Goal: Participate in discussion: Engage in conversation with other users on a specific topic

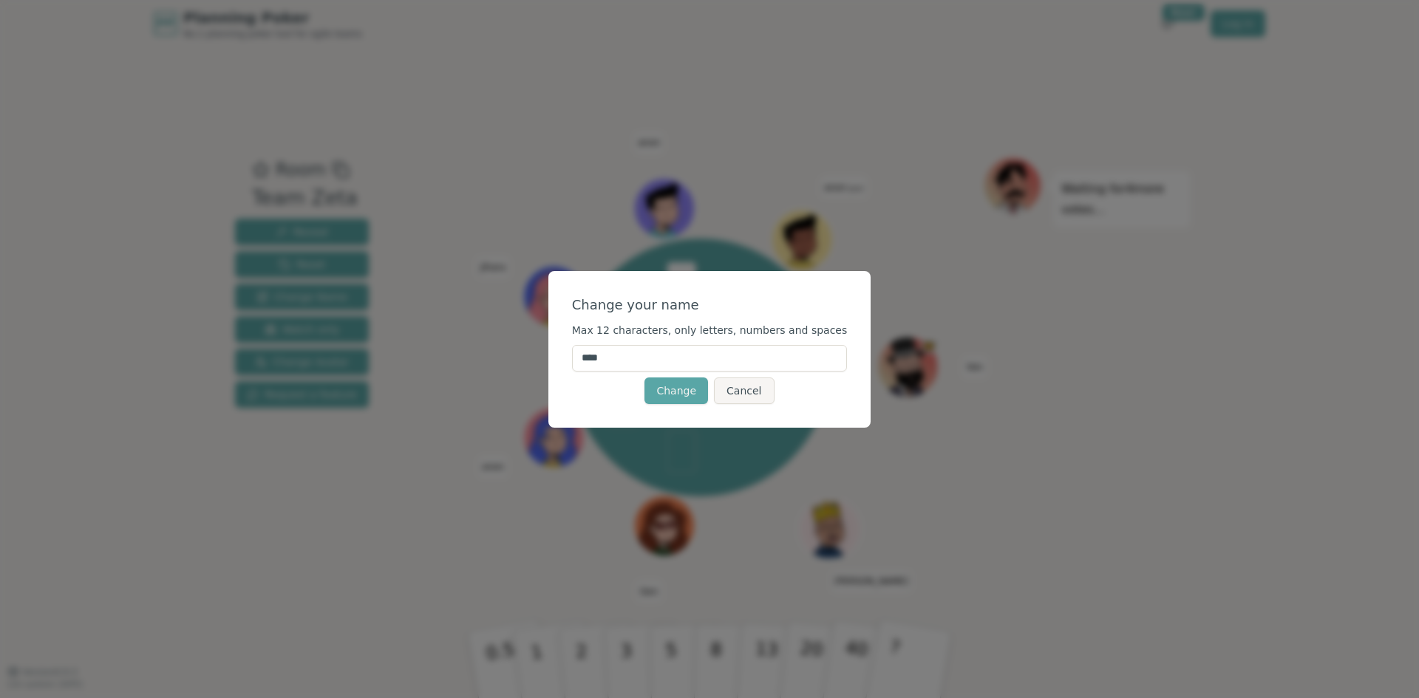
click at [750, 360] on input "****" at bounding box center [710, 358] width 276 height 27
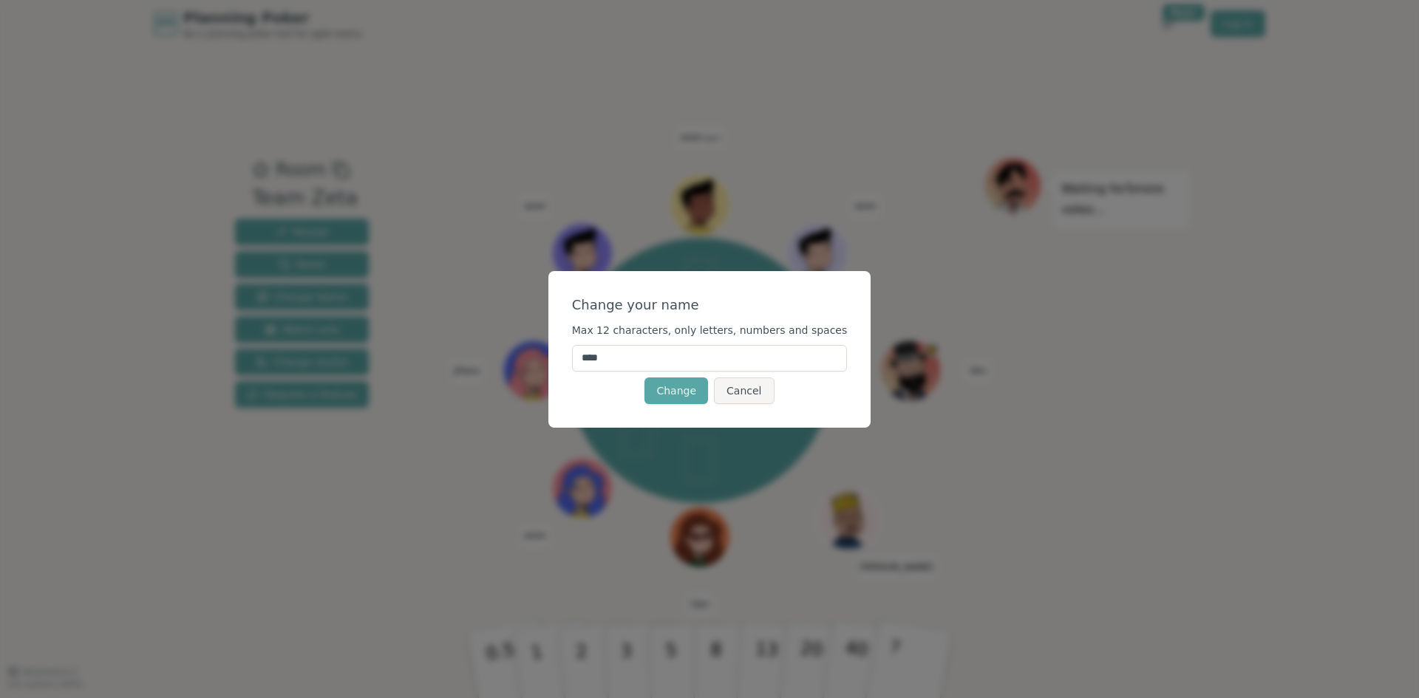
click at [749, 360] on input "****" at bounding box center [710, 358] width 276 height 27
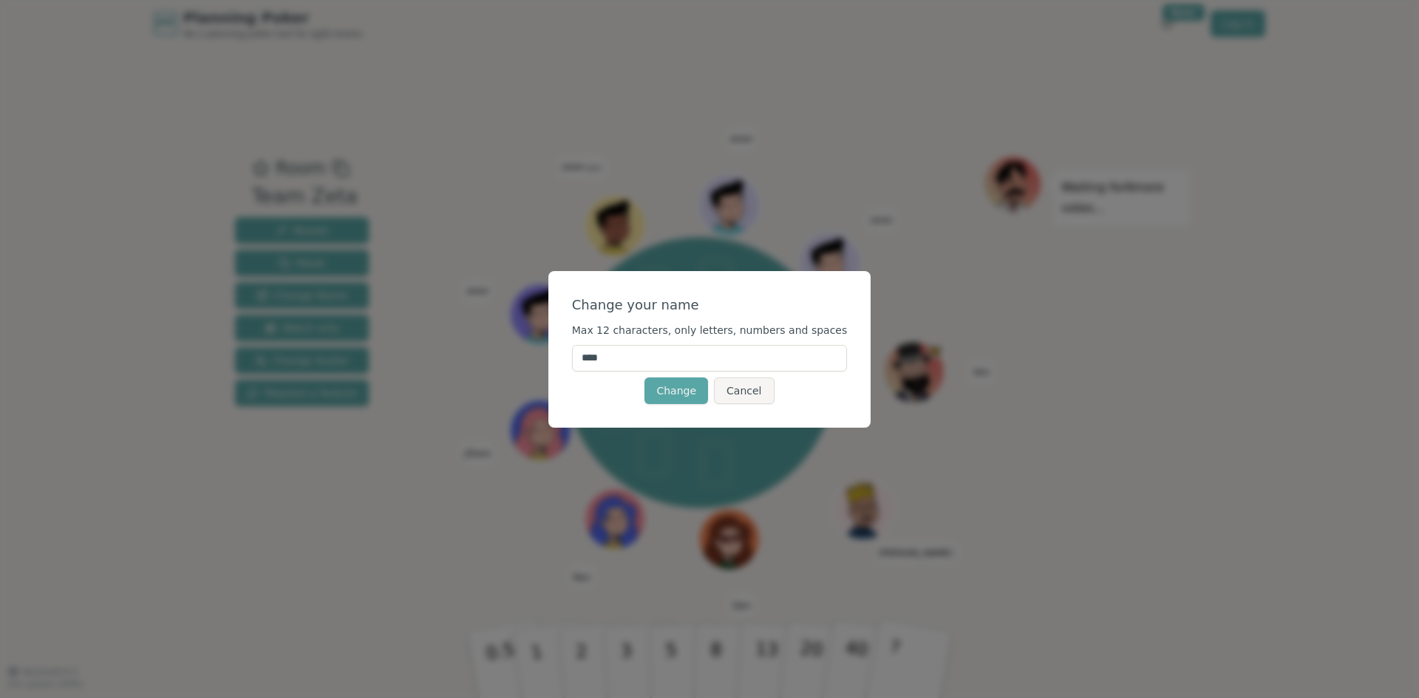
type input "*****"
click button "Change" at bounding box center [677, 391] width 64 height 27
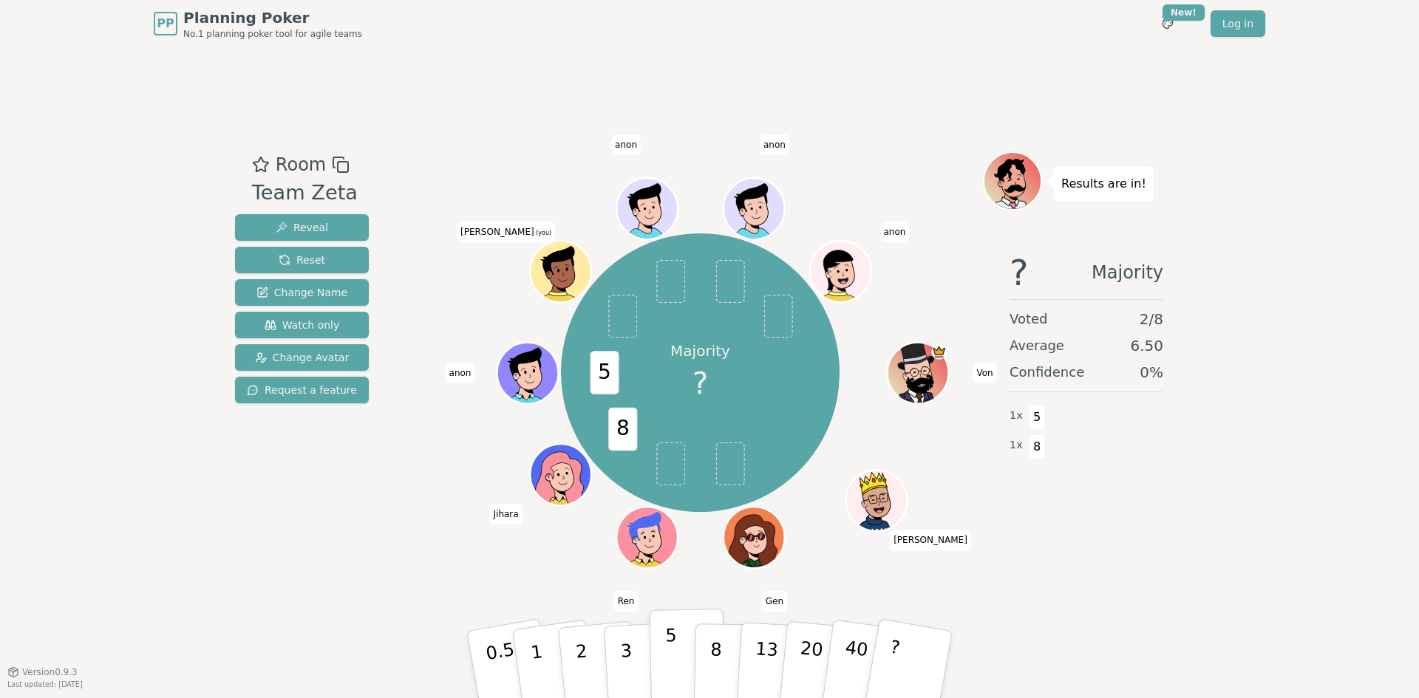
click at [671, 663] on p "5" at bounding box center [671, 665] width 13 height 80
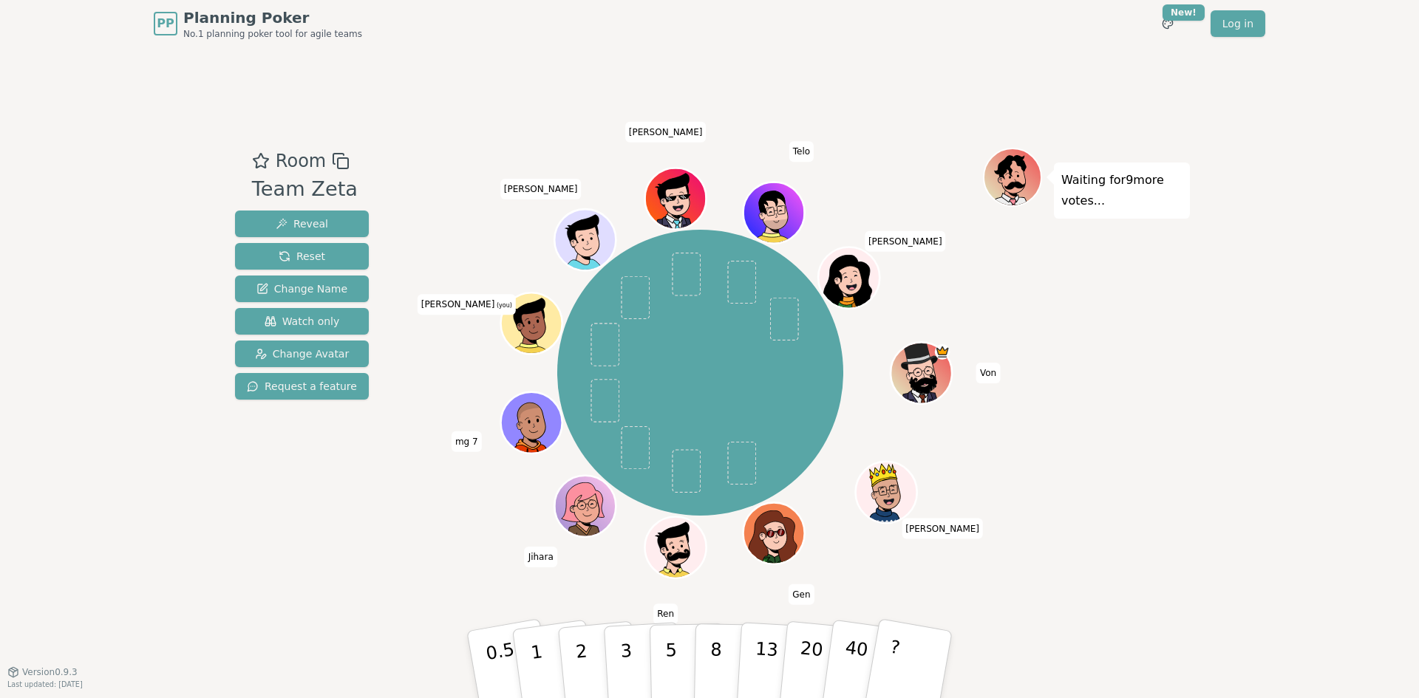
click at [494, 302] on span "(you)" at bounding box center [503, 305] width 18 height 7
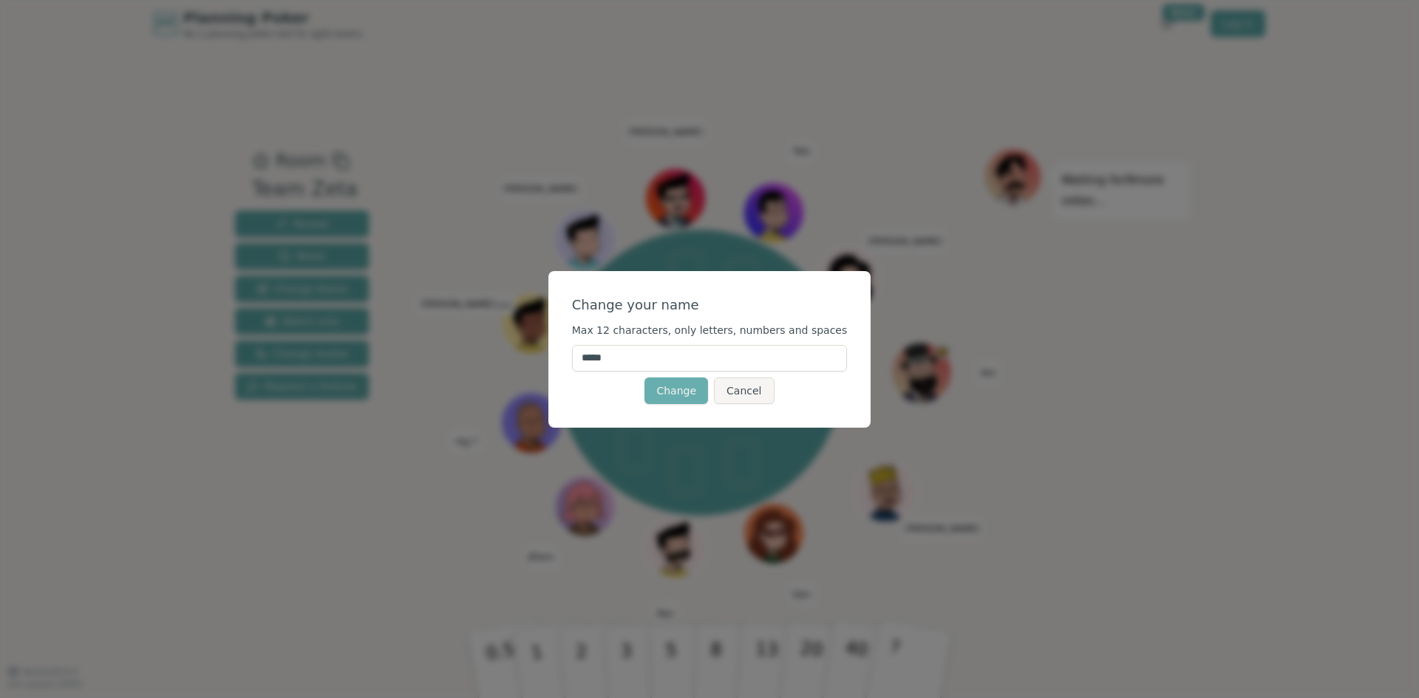
click at [695, 397] on button "Change" at bounding box center [677, 391] width 64 height 27
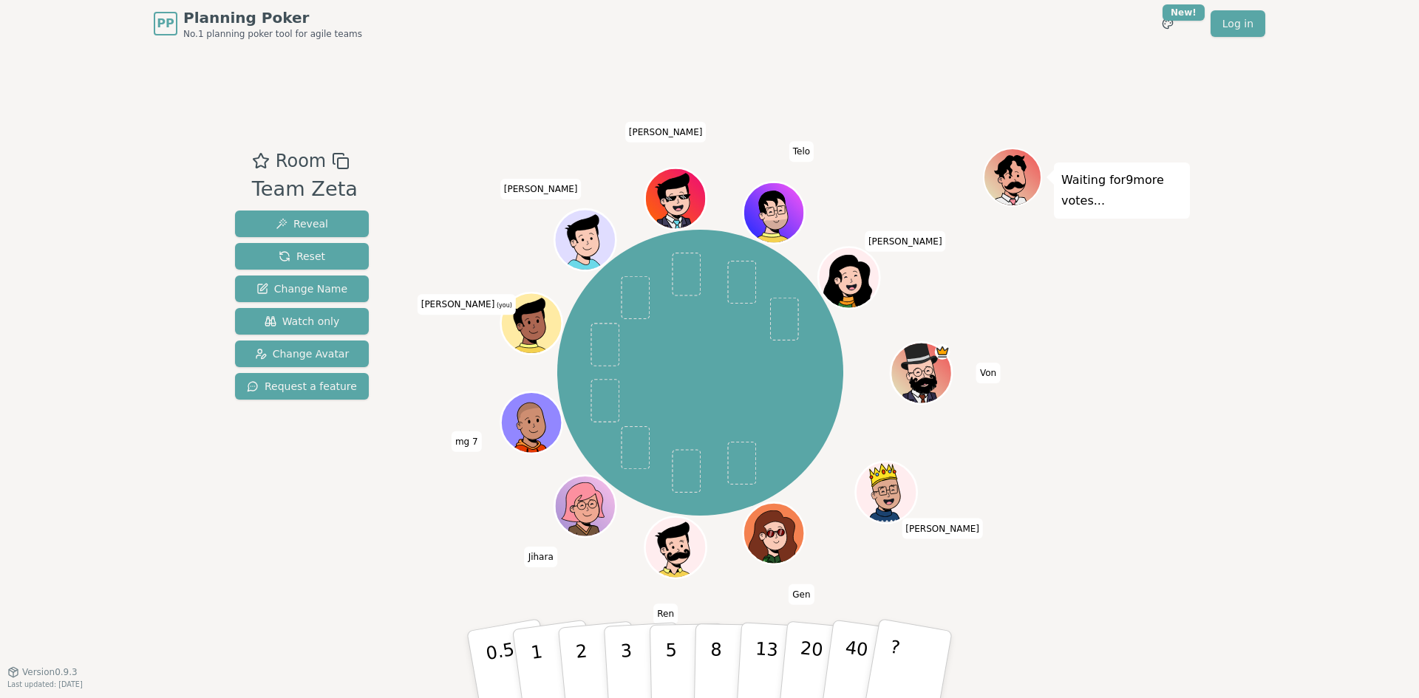
click at [534, 324] on icon at bounding box center [534, 326] width 6 height 5
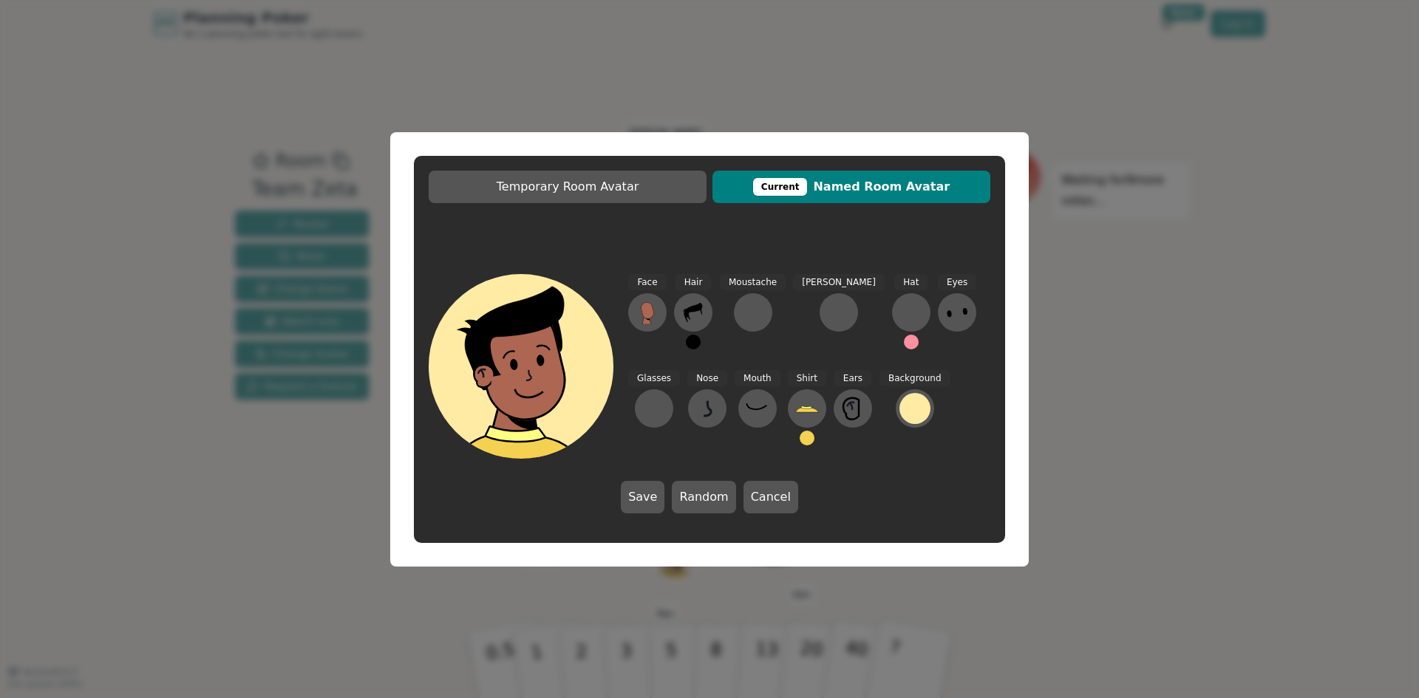
click at [1180, 361] on div "Temporary Room Avatar Current Named Room Avatar Face Hair Moustache [PERSON_NAM…" at bounding box center [709, 349] width 1419 height 698
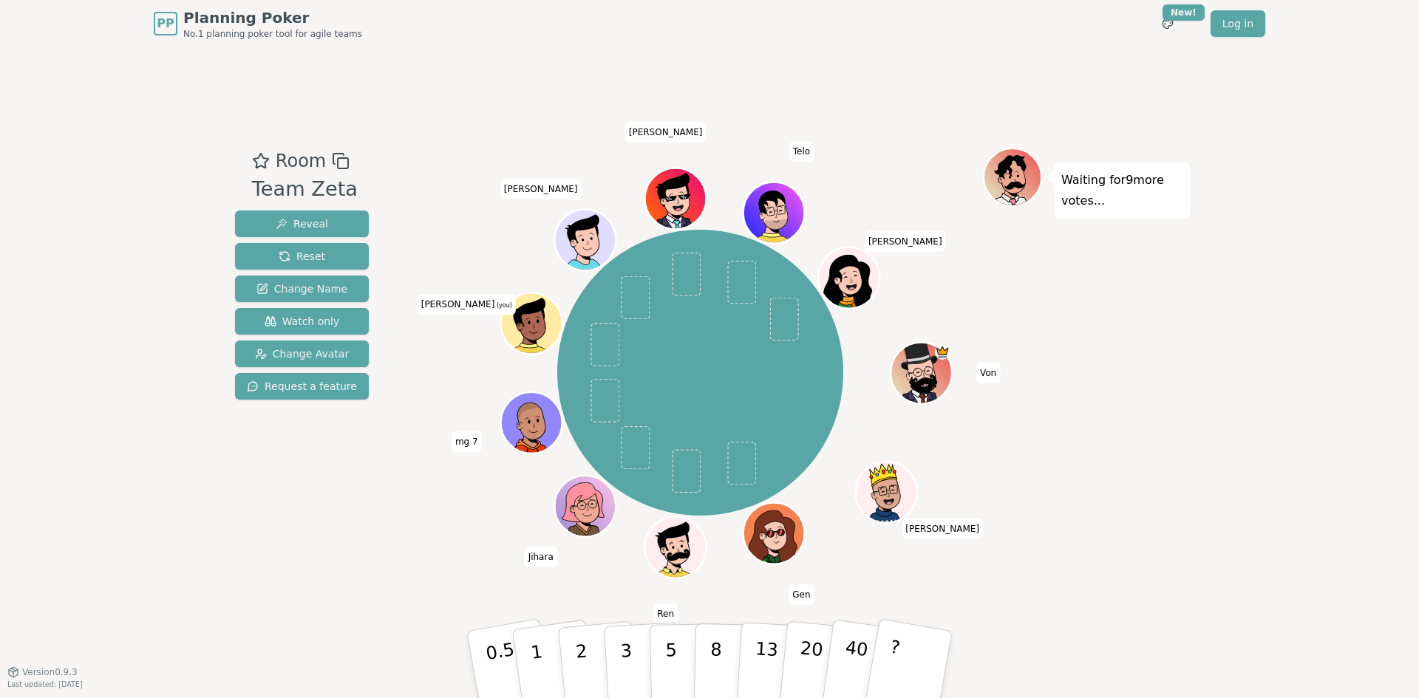
click at [540, 316] on icon at bounding box center [532, 319] width 47 height 7
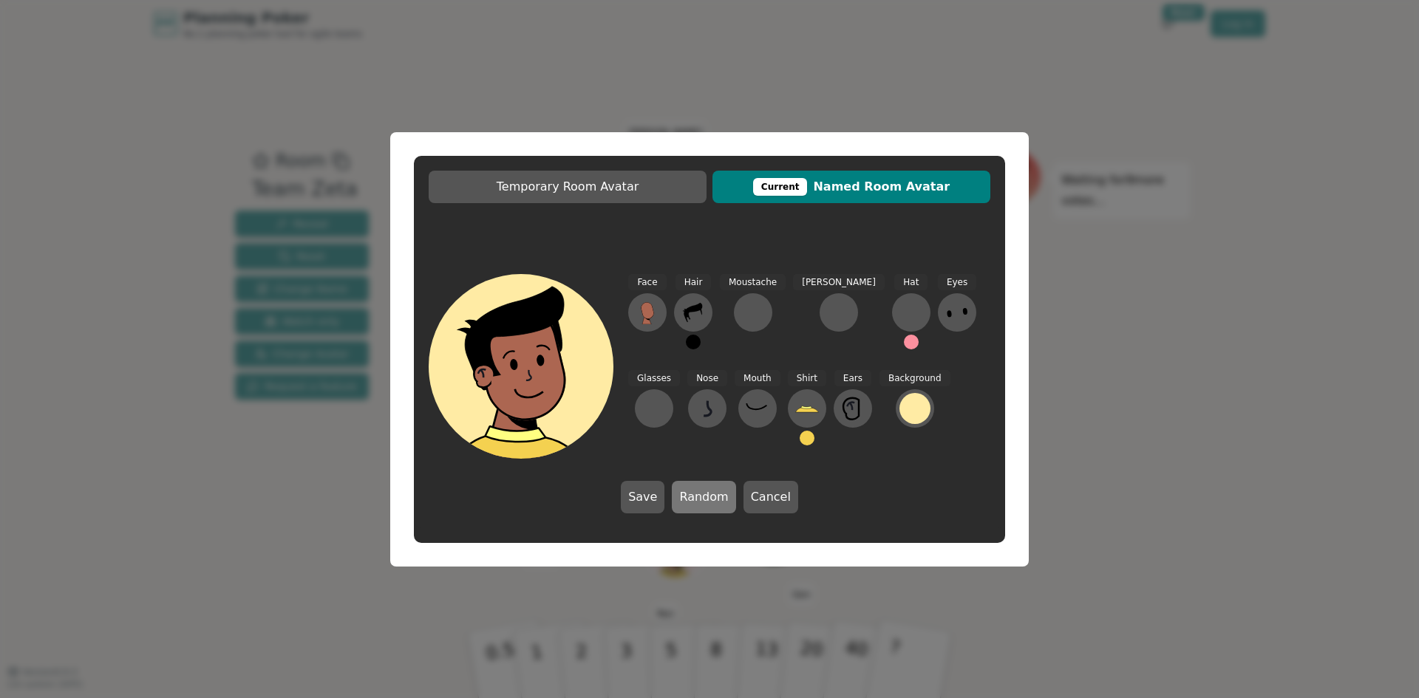
click at [698, 492] on button "Random" at bounding box center [704, 497] width 64 height 33
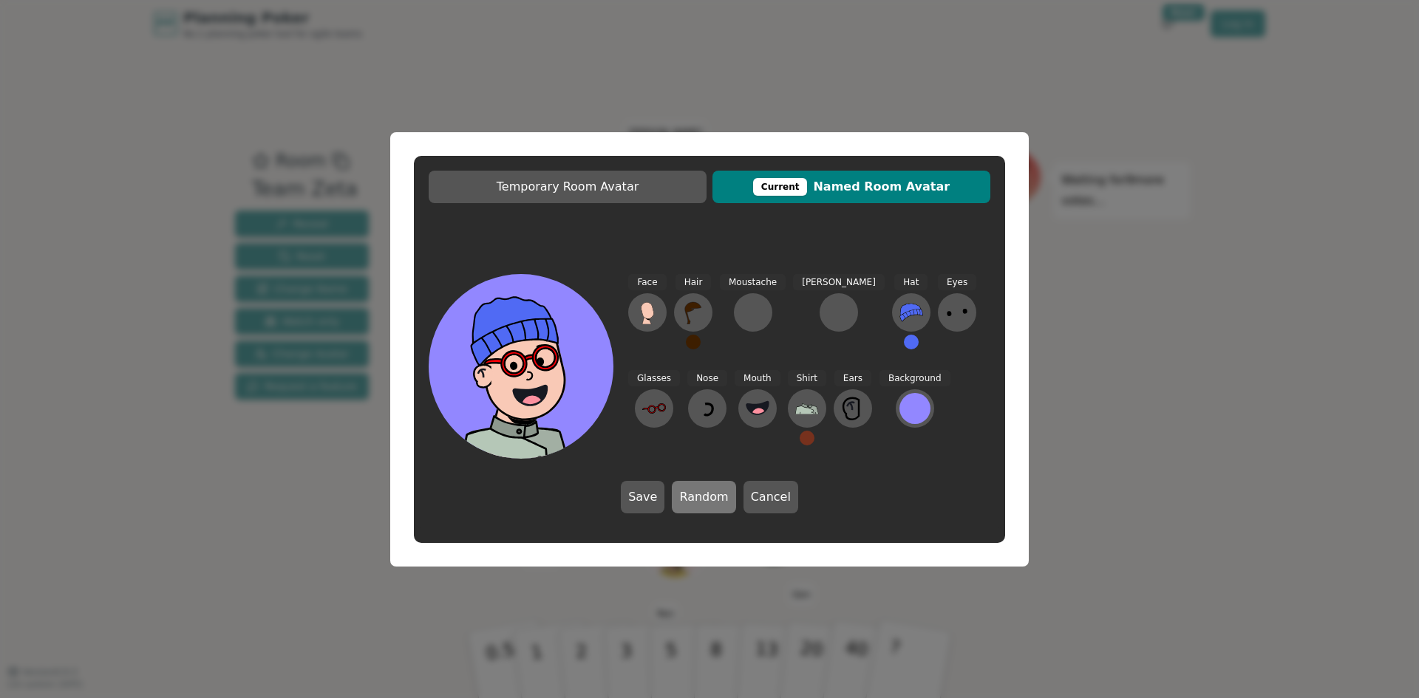
click at [698, 492] on button "Random" at bounding box center [704, 497] width 64 height 33
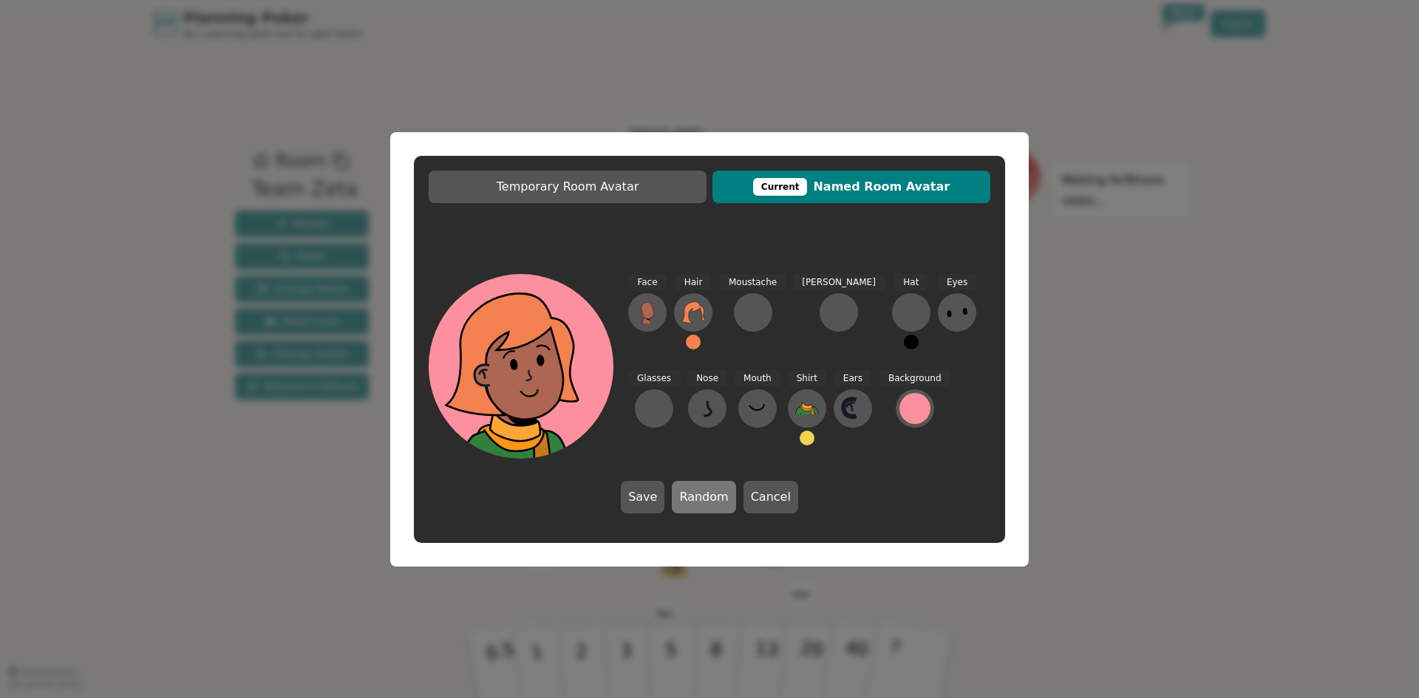
click at [698, 492] on button "Random" at bounding box center [704, 497] width 64 height 33
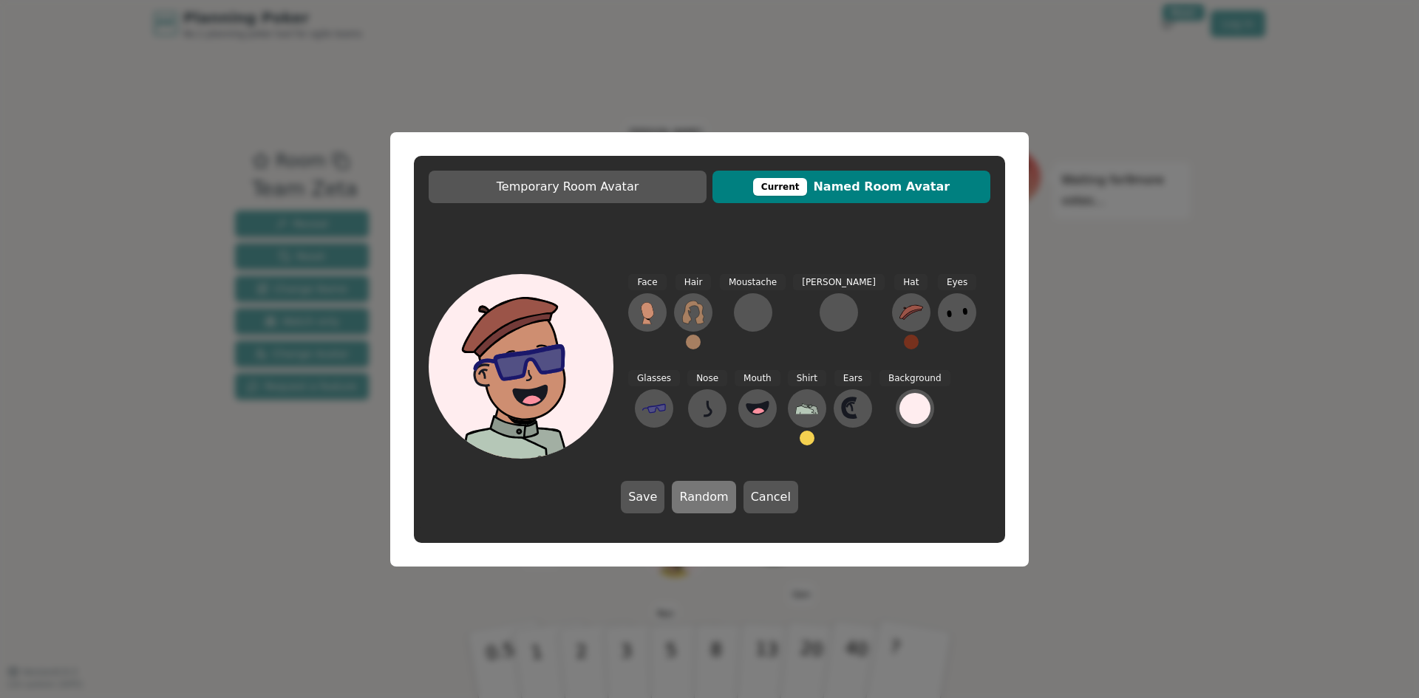
click at [698, 492] on button "Random" at bounding box center [704, 497] width 64 height 33
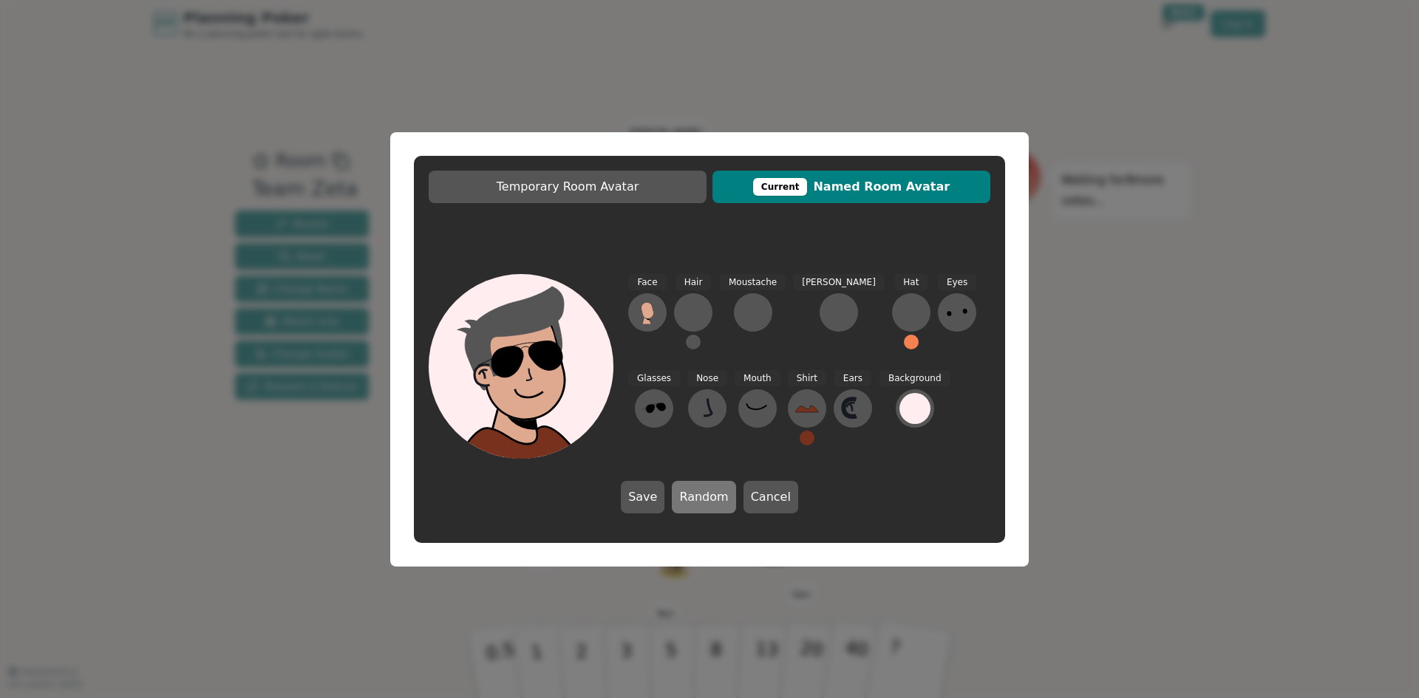
click at [698, 492] on button "Random" at bounding box center [704, 497] width 64 height 33
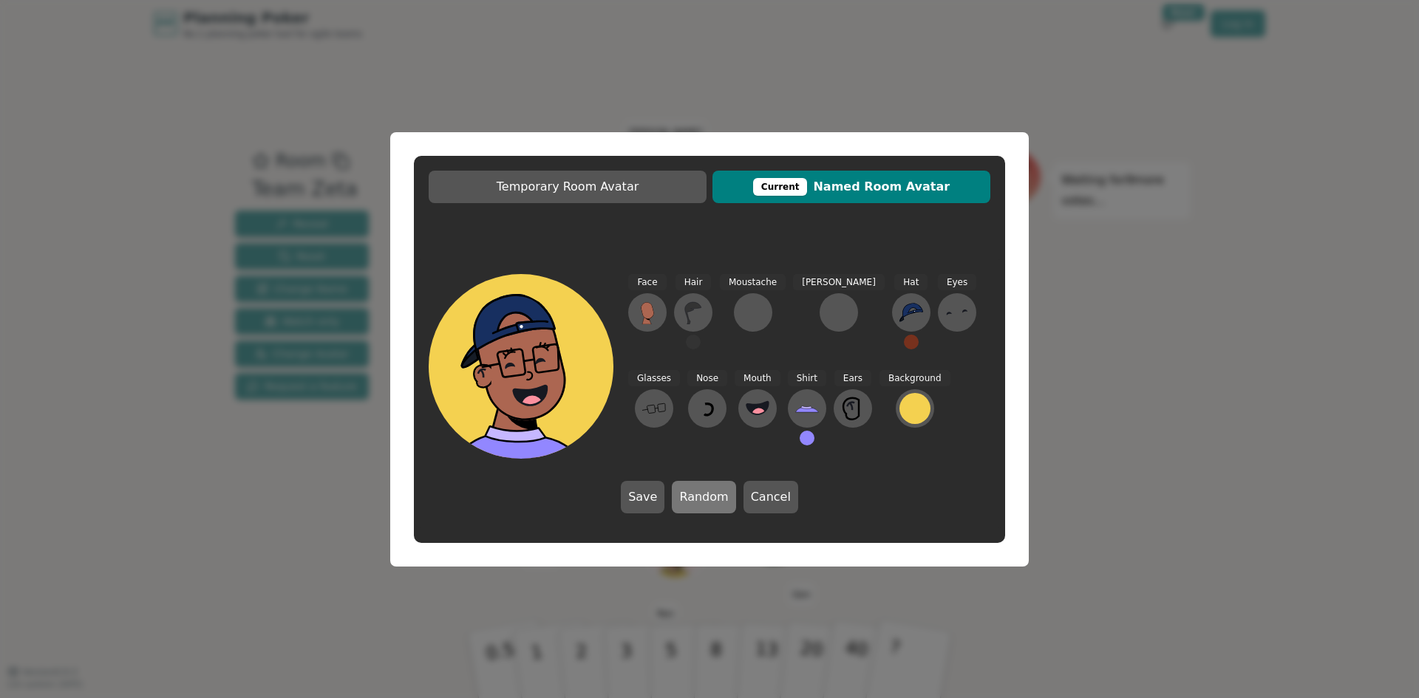
click at [698, 492] on button "Random" at bounding box center [704, 497] width 64 height 33
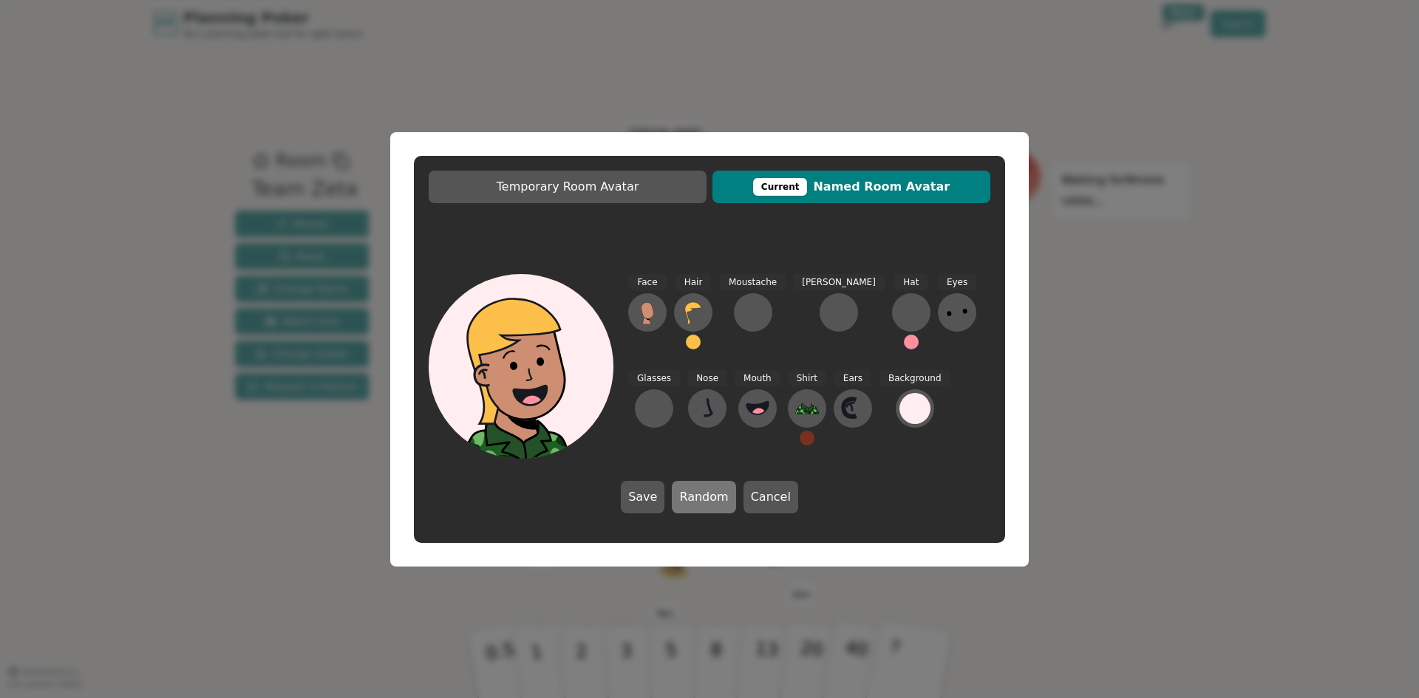
click at [698, 492] on button "Random" at bounding box center [704, 497] width 64 height 33
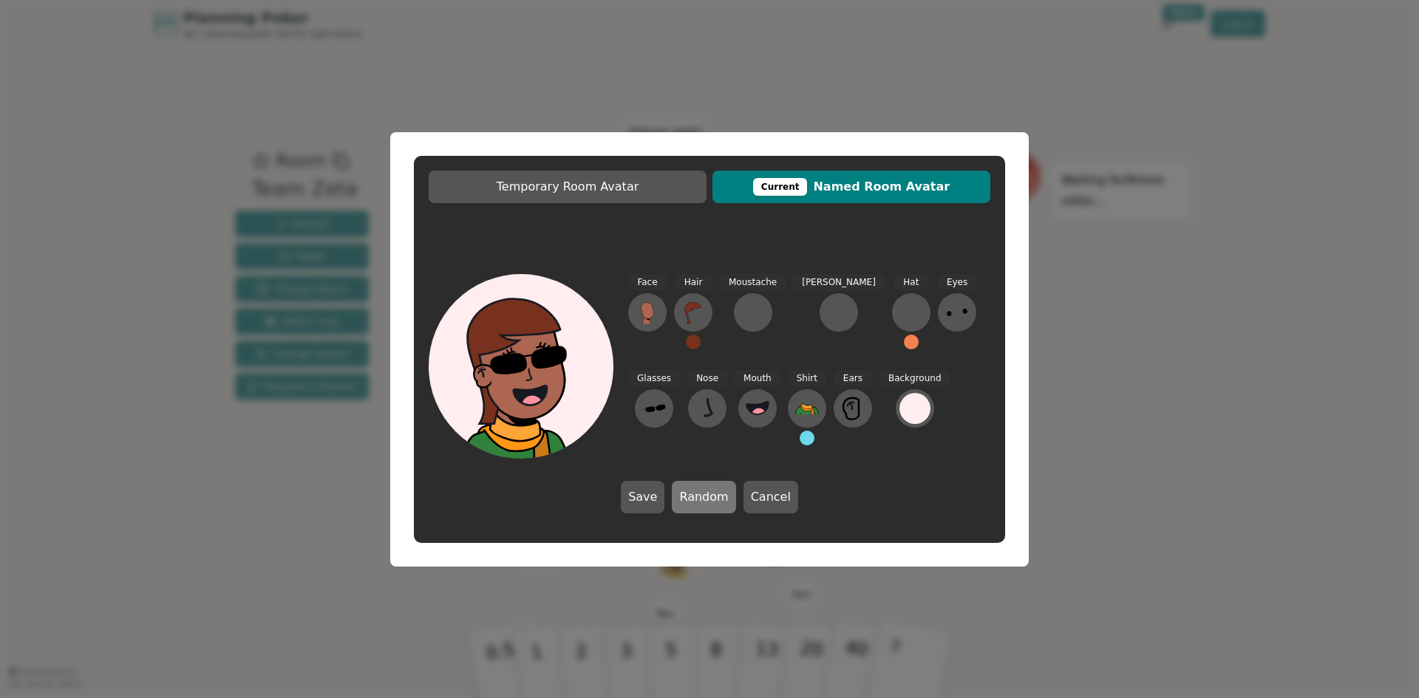
click at [698, 492] on button "Random" at bounding box center [704, 497] width 64 height 33
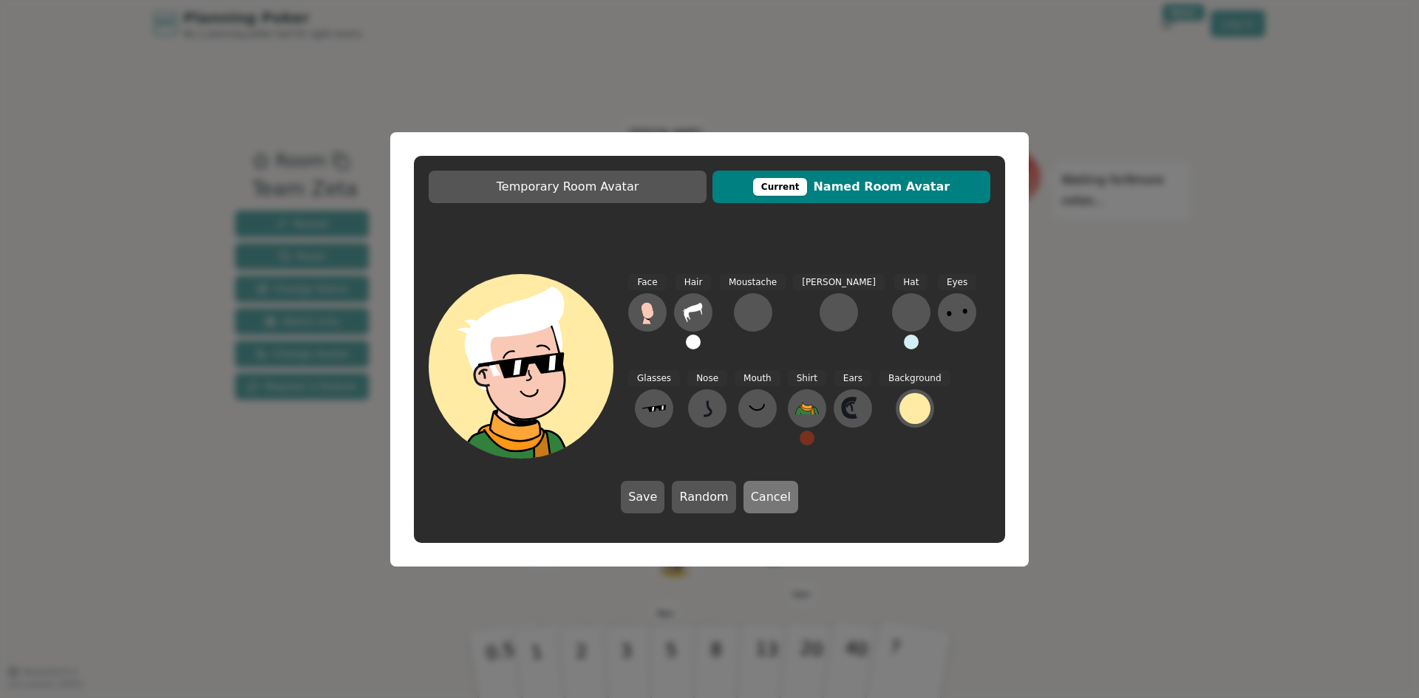
click at [750, 494] on button "Cancel" at bounding box center [771, 497] width 55 height 33
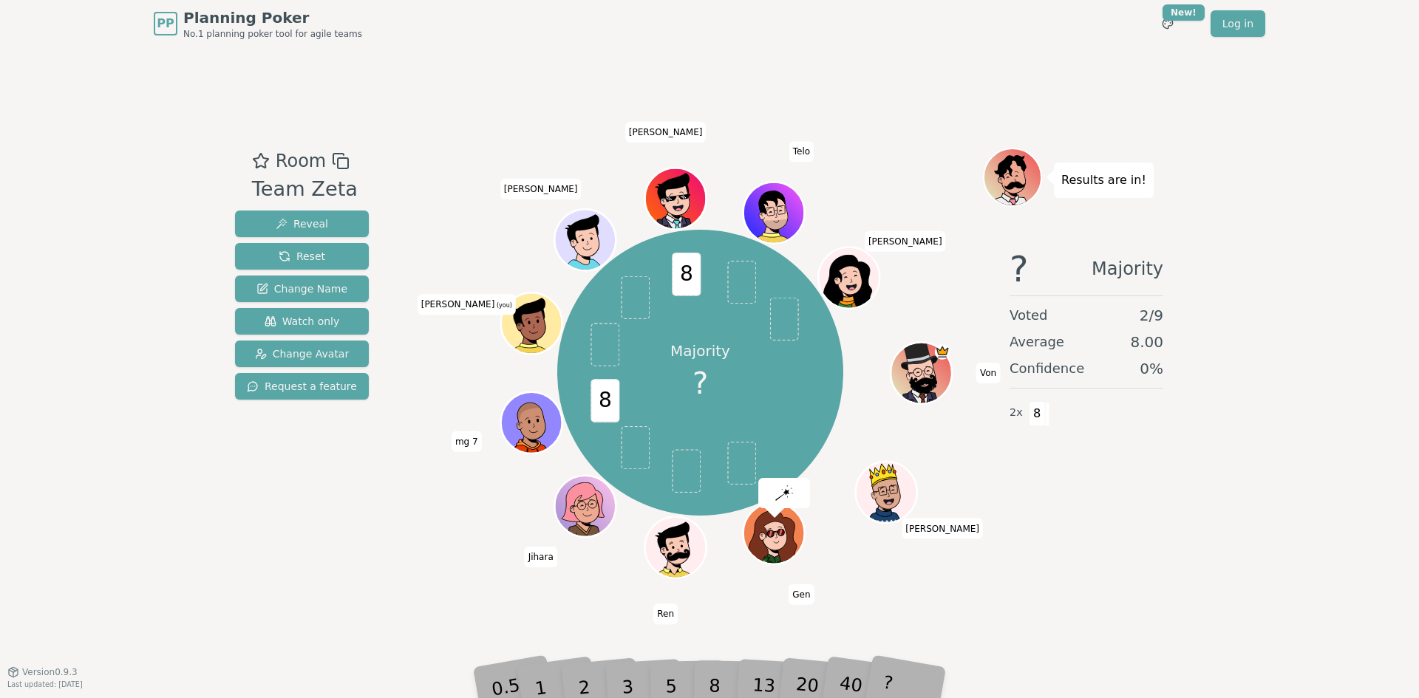
click at [710, 684] on div "8" at bounding box center [731, 665] width 45 height 52
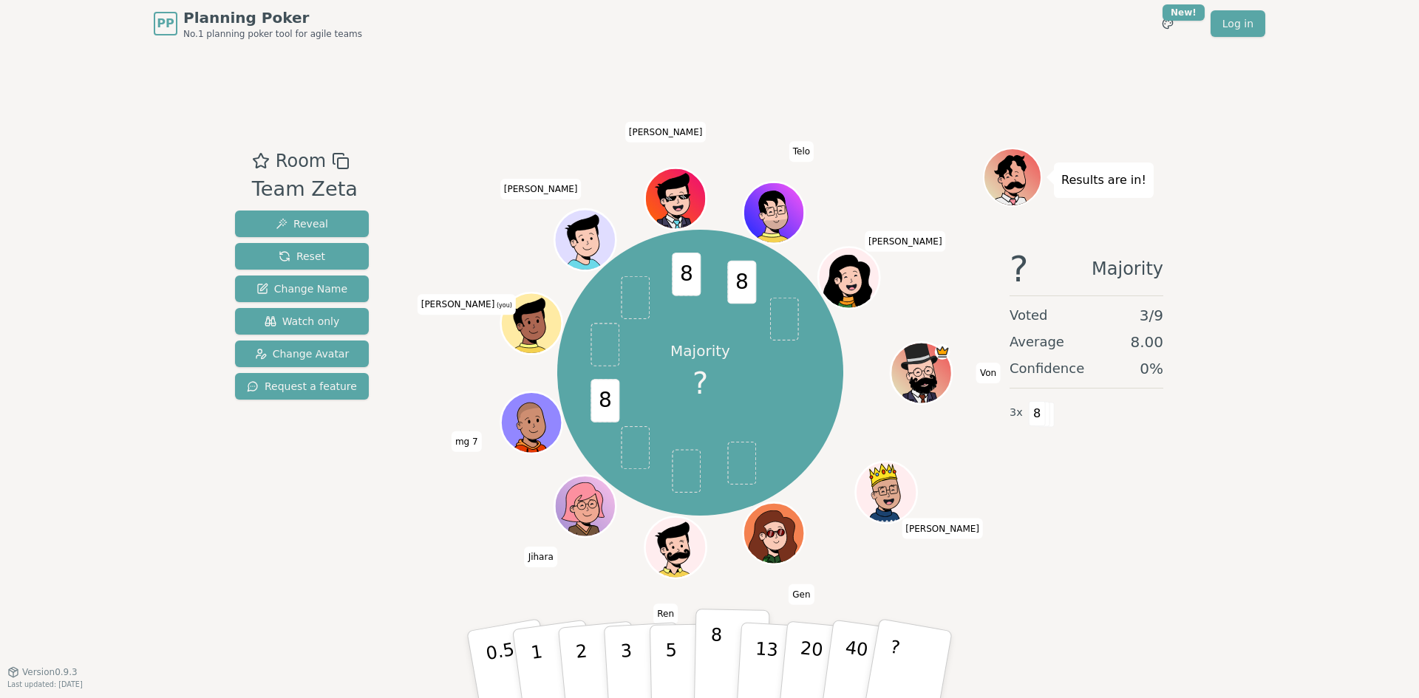
click at [716, 669] on p "8" at bounding box center [716, 665] width 13 height 80
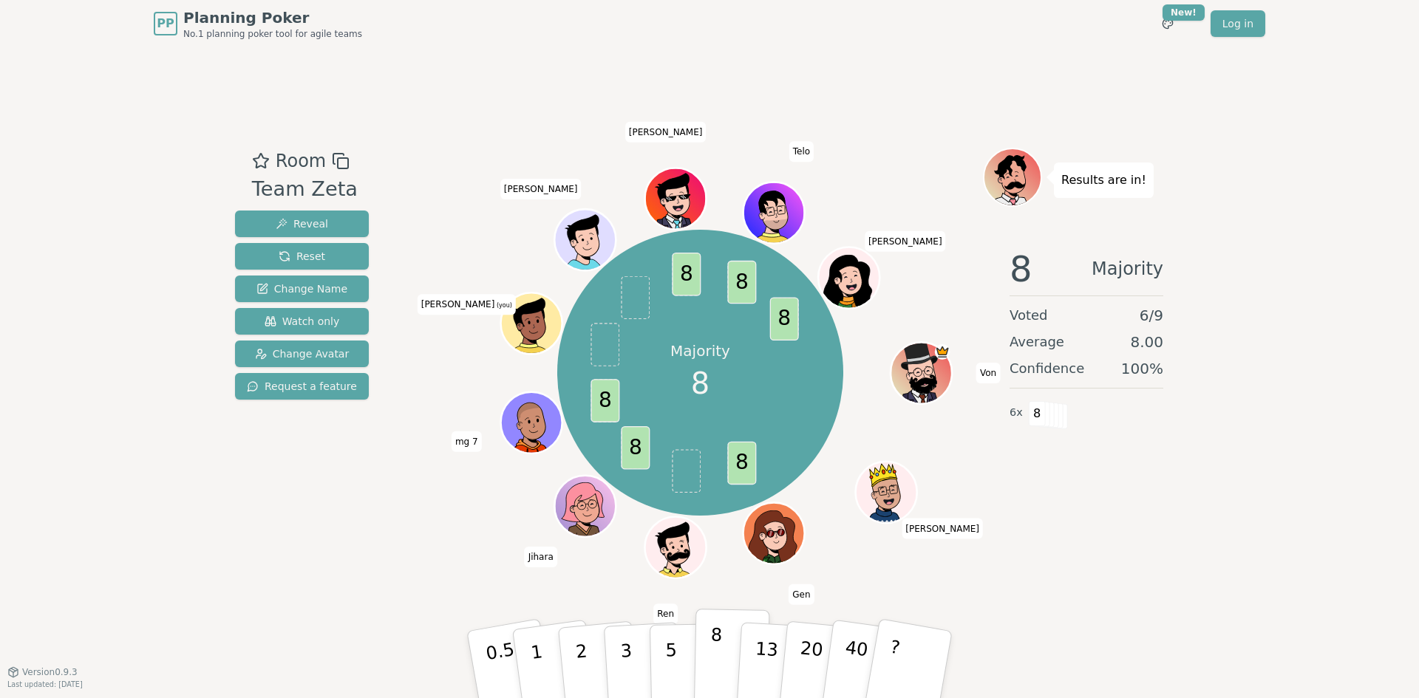
click at [709, 677] on button "8" at bounding box center [732, 665] width 76 height 112
click at [710, 673] on p "8" at bounding box center [716, 665] width 13 height 80
click at [1086, 183] on p "Results are in!" at bounding box center [1103, 180] width 85 height 21
click at [1027, 174] on icon at bounding box center [1014, 177] width 56 height 7
